Goal: Task Accomplishment & Management: Complete application form

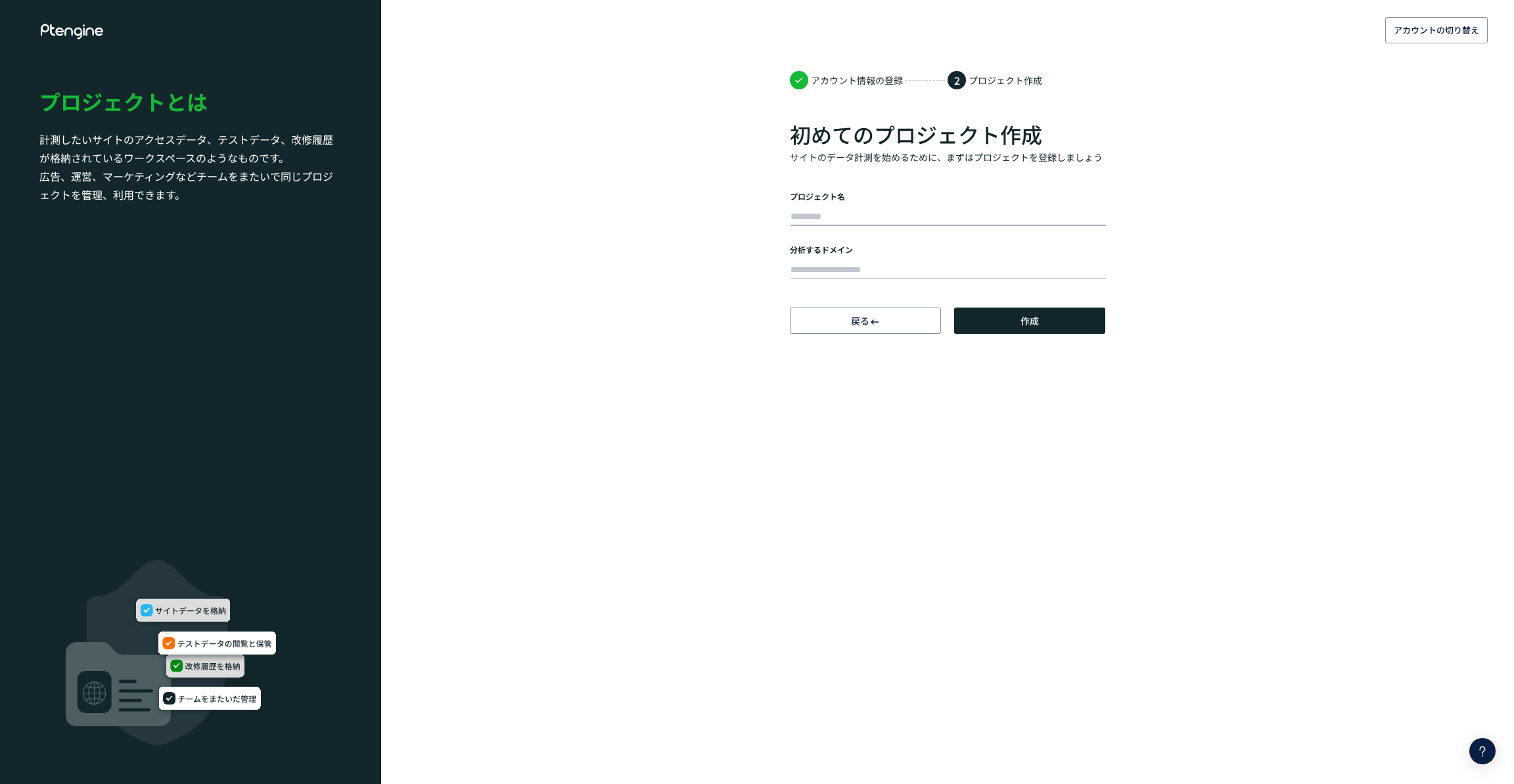
click at [939, 213] on input "text" at bounding box center [949, 216] width 316 height 18
type input "****"
click at [1015, 281] on div at bounding box center [948, 268] width 316 height 26
click at [1039, 324] on button "作成" at bounding box center [1030, 320] width 151 height 26
click at [1015, 270] on input "text" at bounding box center [949, 269] width 316 height 18
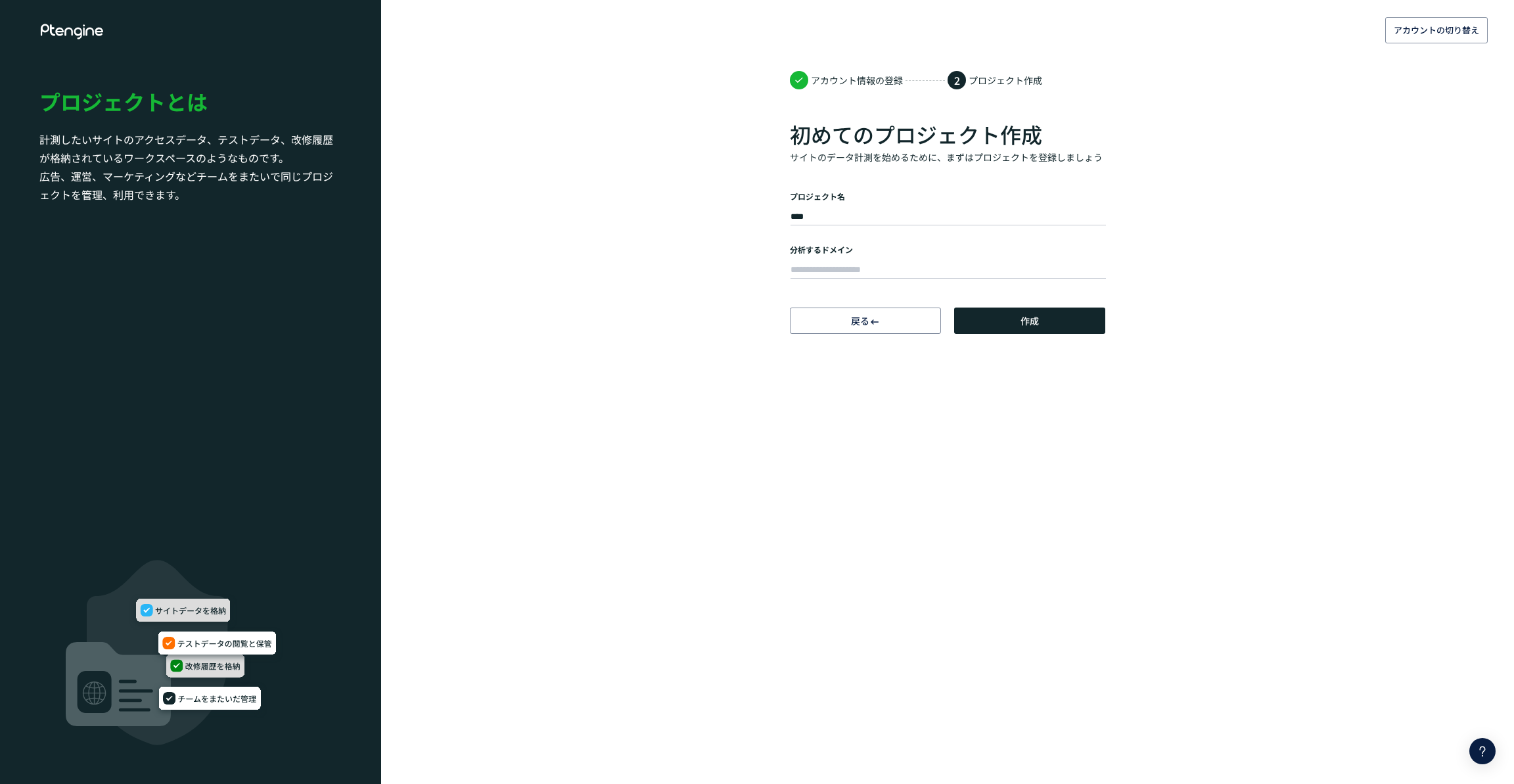
click at [87, 31] on icon at bounding box center [73, 31] width 66 height 16
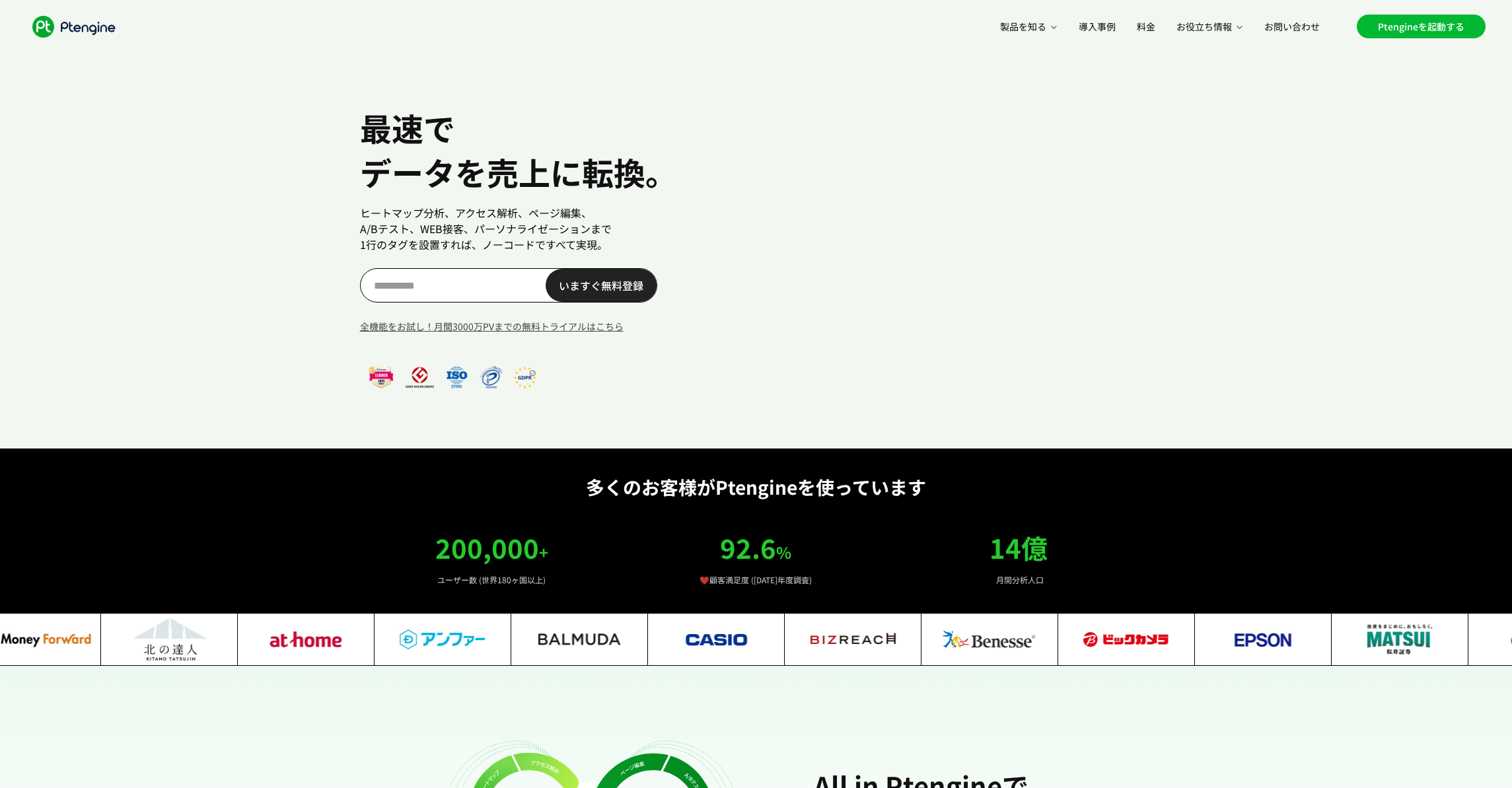
scroll to position [0, 38]
click at [1432, 29] on link "Ptengineを起動する" at bounding box center [1421, 26] width 129 height 24
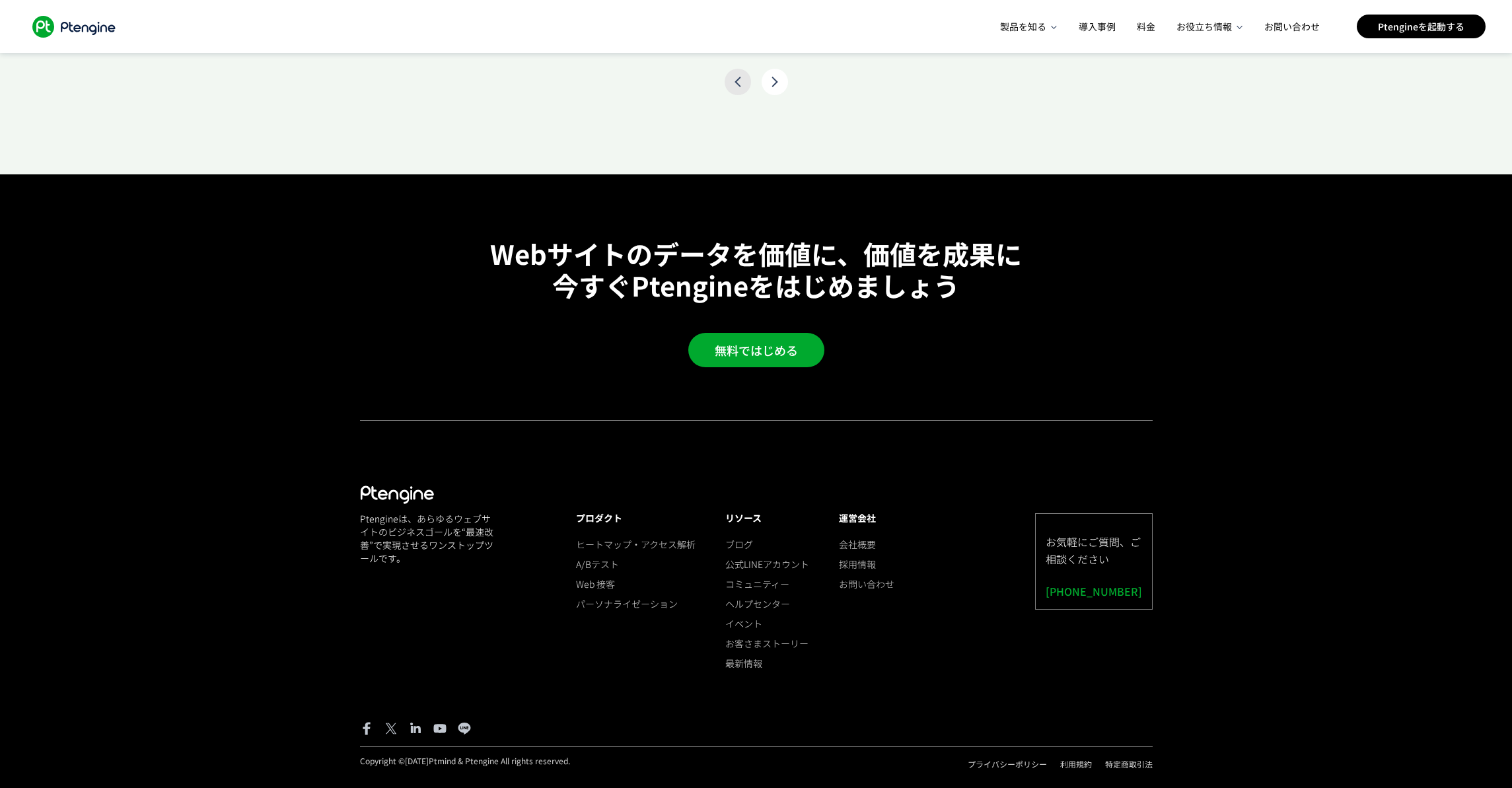
scroll to position [3507, 0]
click at [785, 637] on link "お客さまストーリー" at bounding box center [767, 643] width 84 height 13
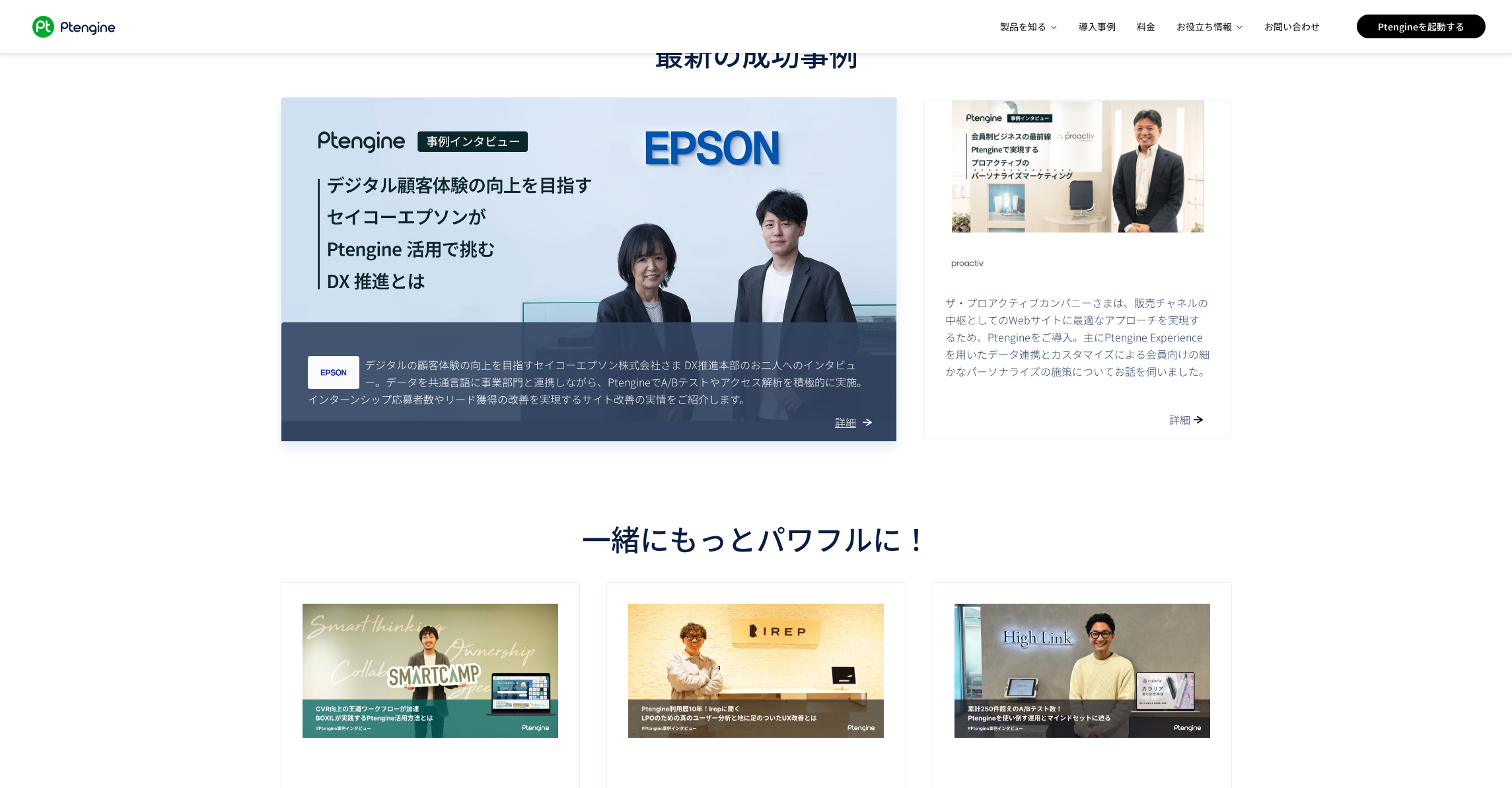
scroll to position [396, 0]
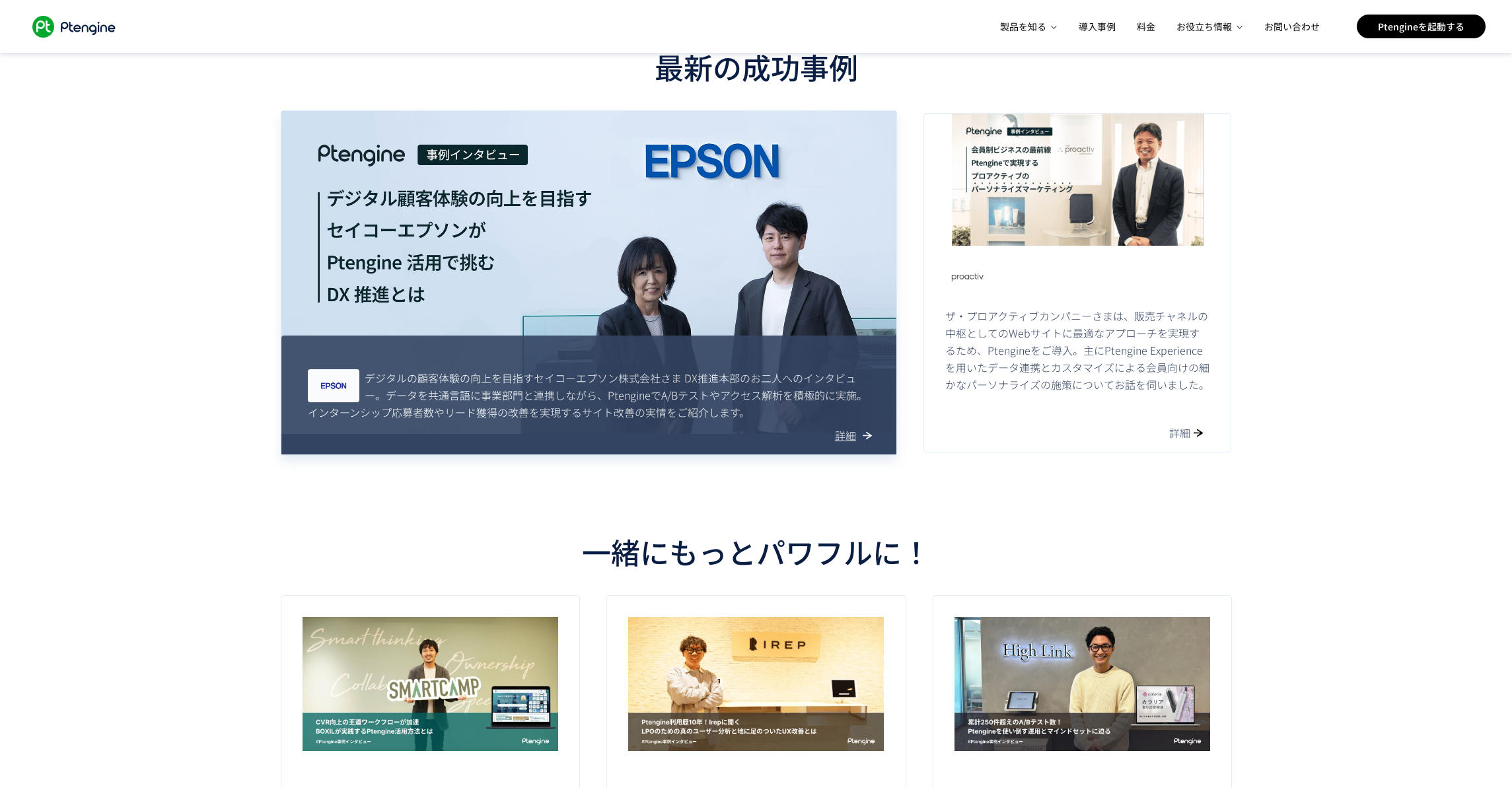
click at [846, 434] on p "詳細" at bounding box center [851, 435] width 40 height 17
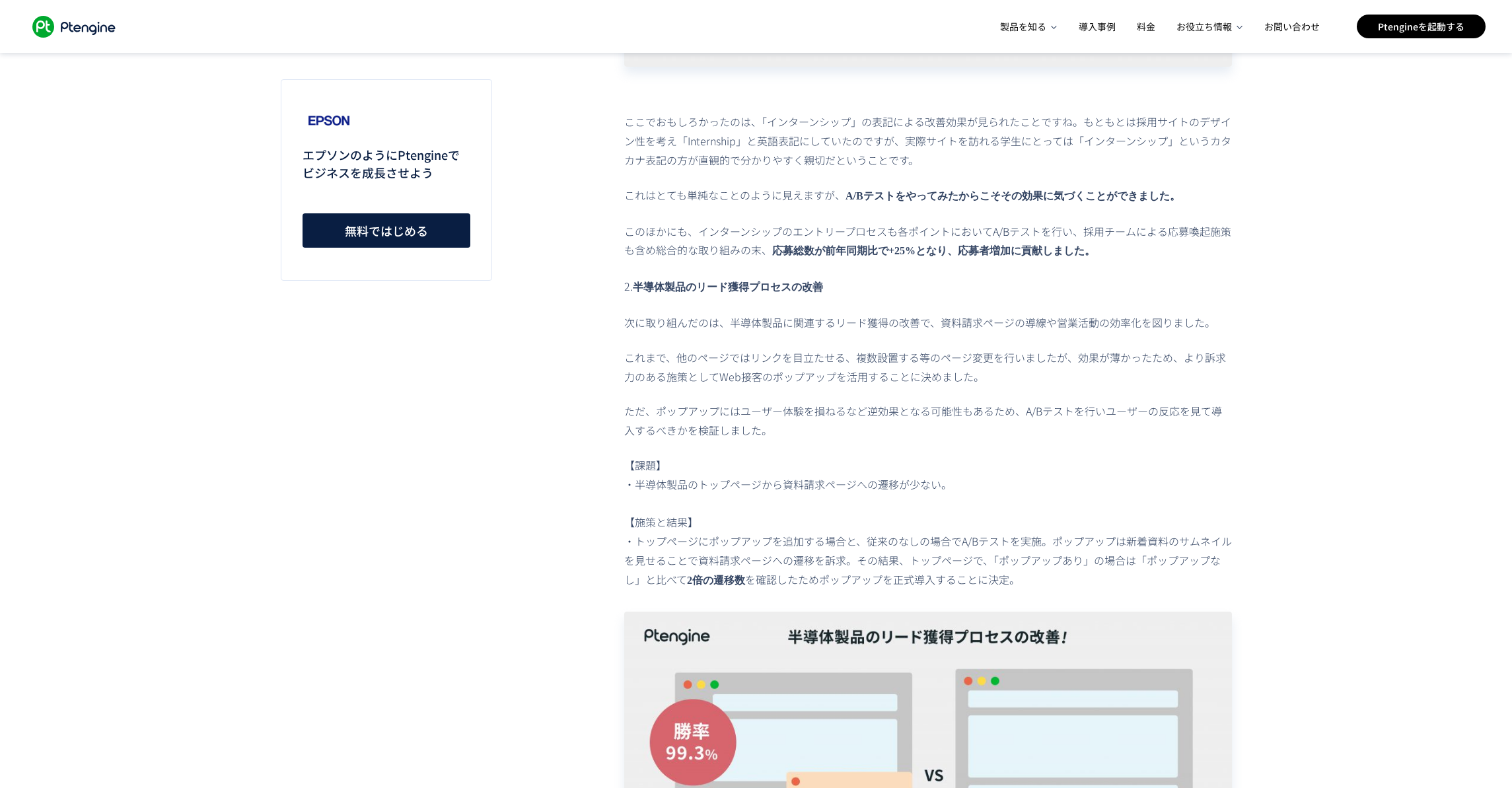
scroll to position [2483, 0]
